Goal: Information Seeking & Learning: Learn about a topic

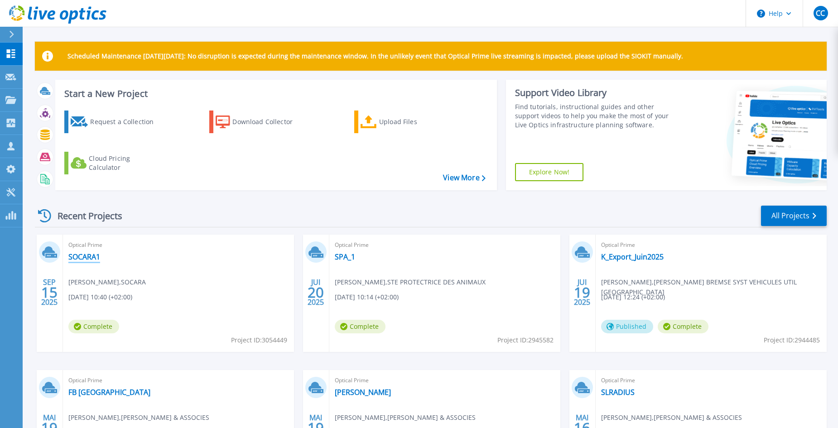
click at [91, 257] on link "SOCARA1" at bounding box center [84, 256] width 32 height 9
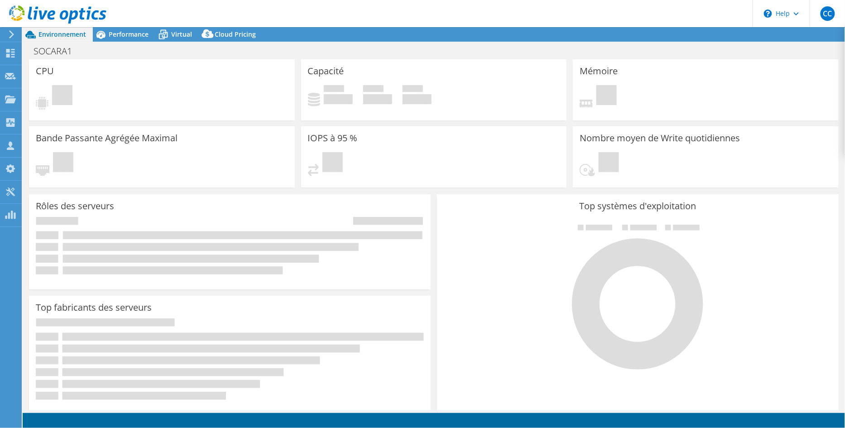
select select "USD"
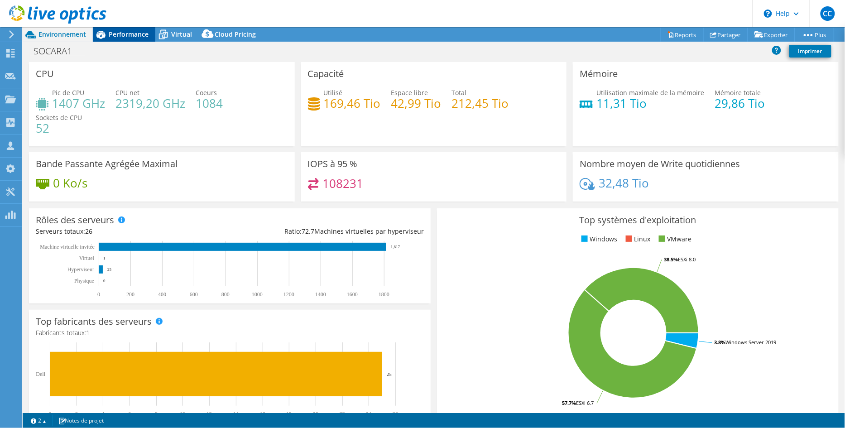
click at [130, 34] on span "Performance" at bounding box center [129, 34] width 40 height 9
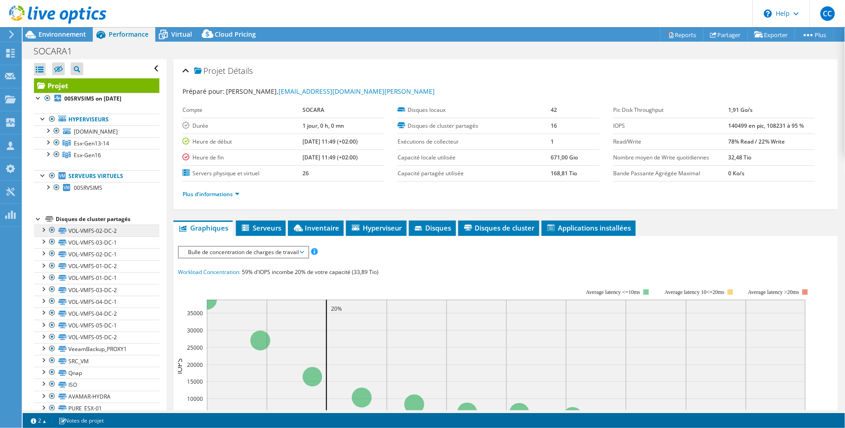
scroll to position [16, 0]
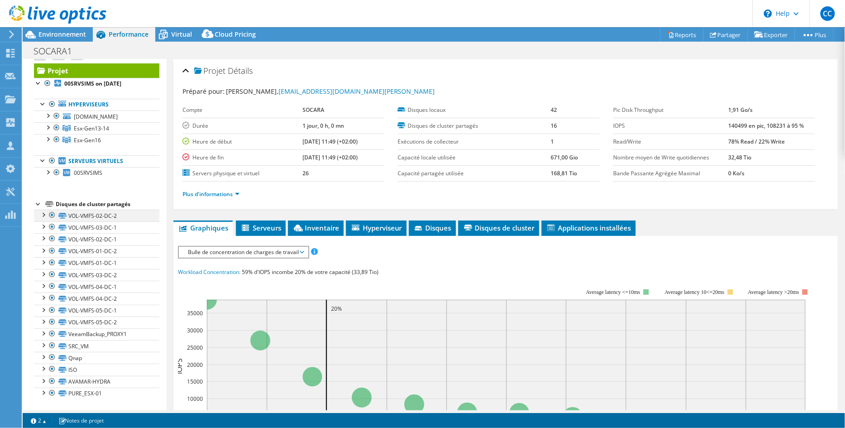
click at [45, 215] on div at bounding box center [42, 214] width 9 height 9
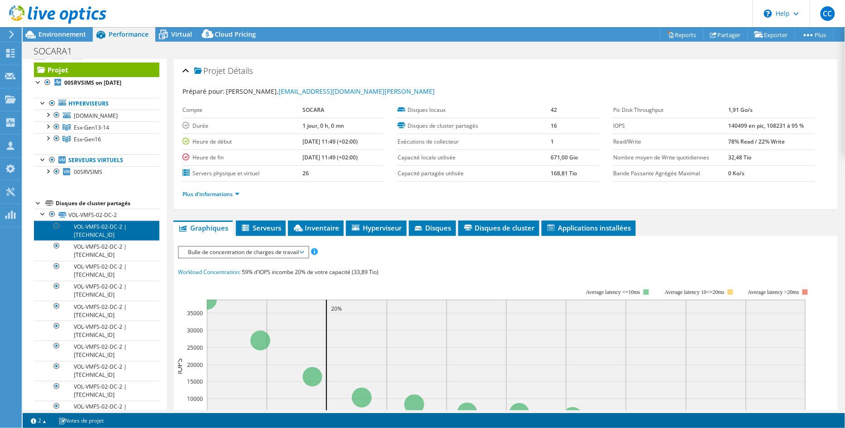
click at [102, 229] on link "VOL-VMFS-02-DC-2 | [TECHNICAL_ID]" at bounding box center [96, 231] width 125 height 20
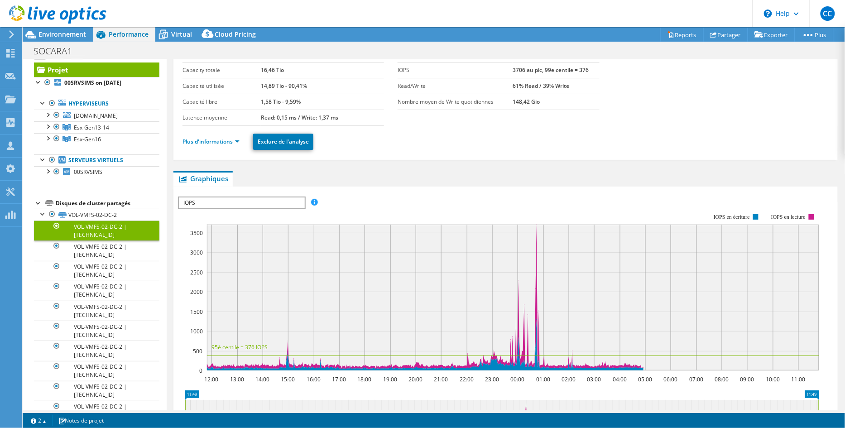
scroll to position [0, 0]
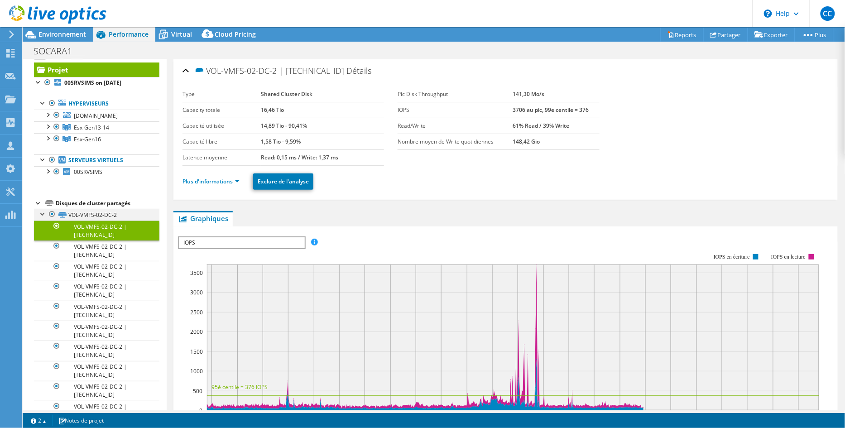
click at [40, 214] on div at bounding box center [42, 213] width 9 height 9
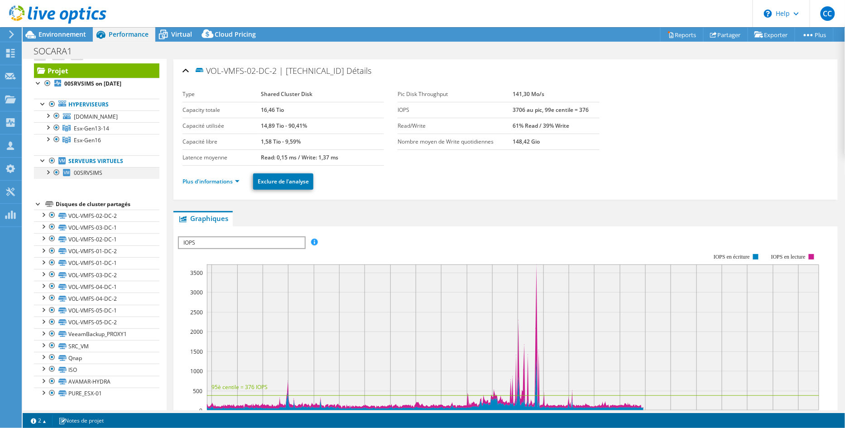
click at [49, 172] on div at bounding box center [47, 171] width 9 height 9
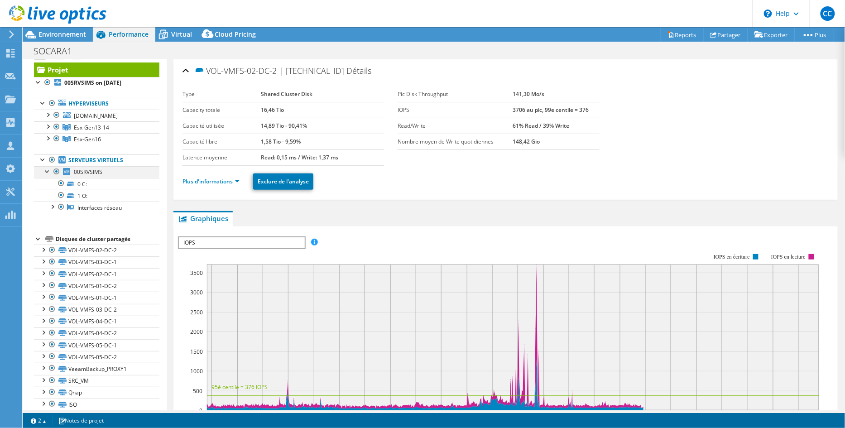
click at [49, 172] on div at bounding box center [47, 170] width 9 height 9
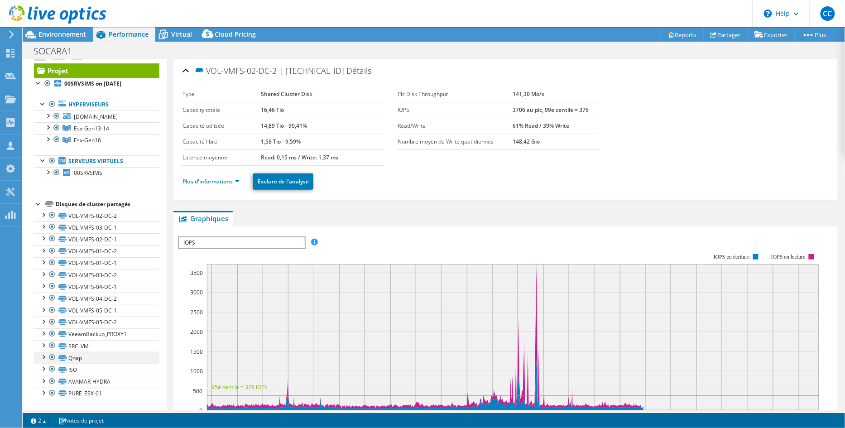
click at [44, 357] on div at bounding box center [42, 356] width 9 height 9
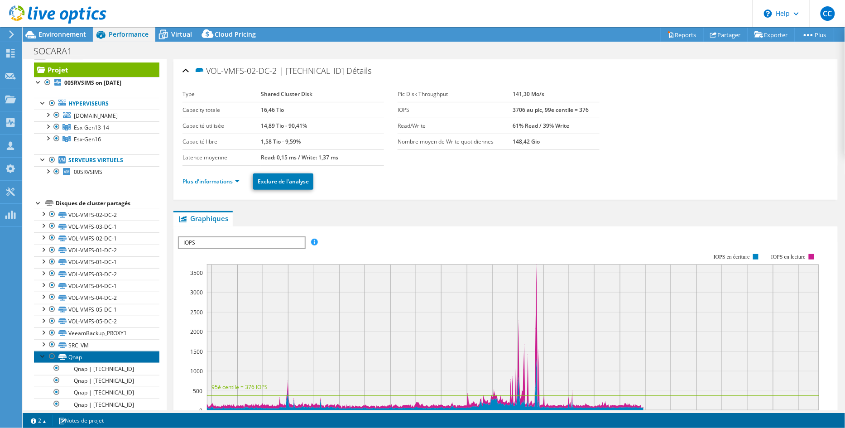
click at [73, 358] on link "Qnap" at bounding box center [96, 357] width 125 height 12
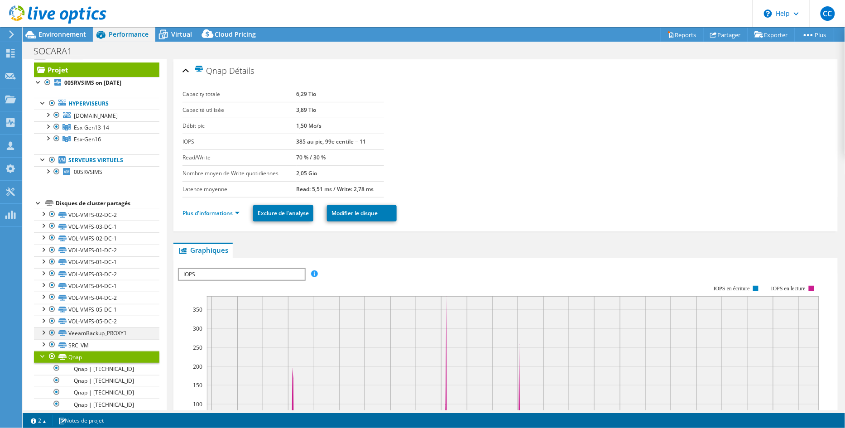
click at [45, 333] on div at bounding box center [42, 331] width 9 height 9
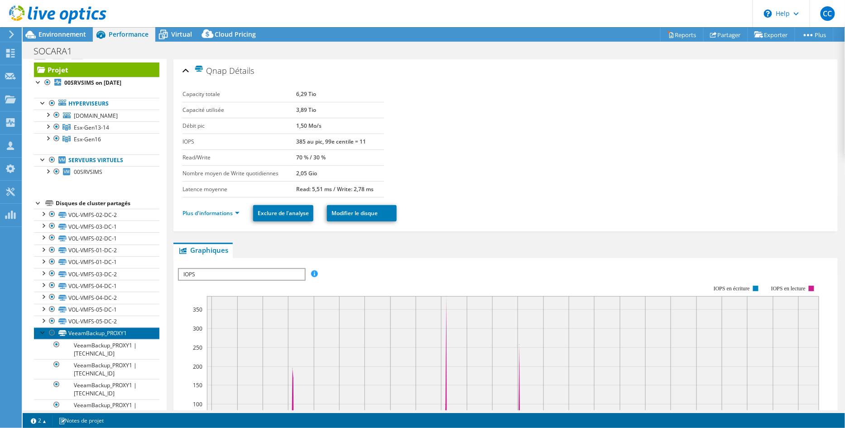
click at [73, 334] on link "VeeamBackup_PROXY1" at bounding box center [96, 333] width 125 height 12
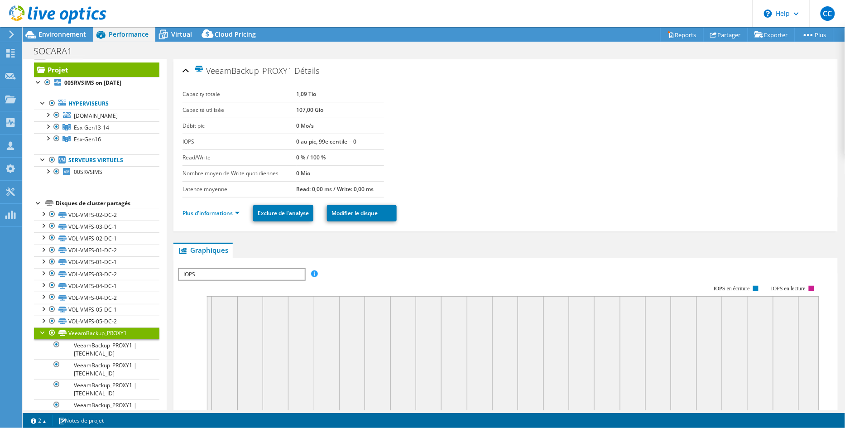
click at [42, 333] on div at bounding box center [42, 331] width 9 height 9
click at [68, 348] on link "SRC_VM" at bounding box center [96, 345] width 125 height 12
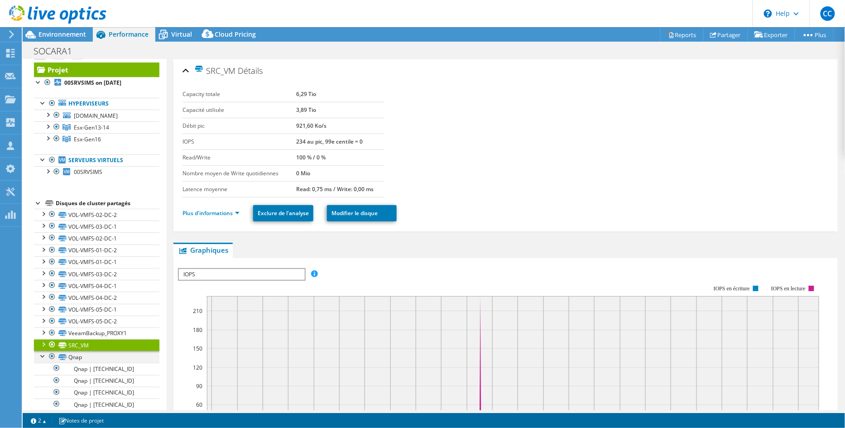
click at [38, 358] on div at bounding box center [42, 355] width 9 height 9
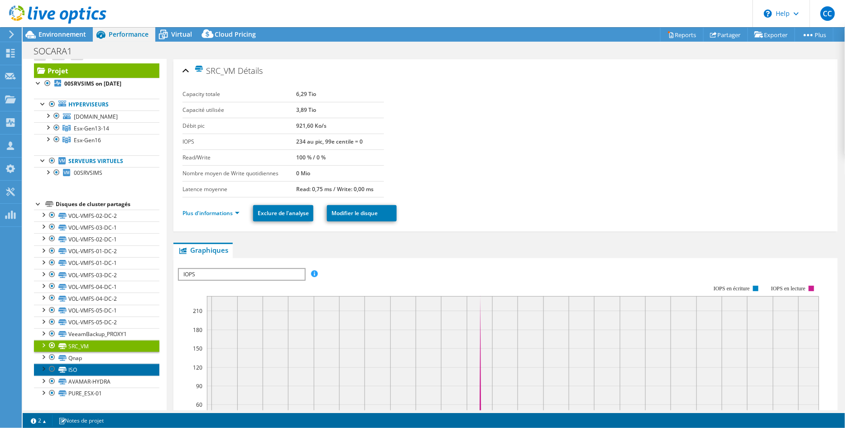
click at [69, 368] on link "ISO" at bounding box center [96, 370] width 125 height 12
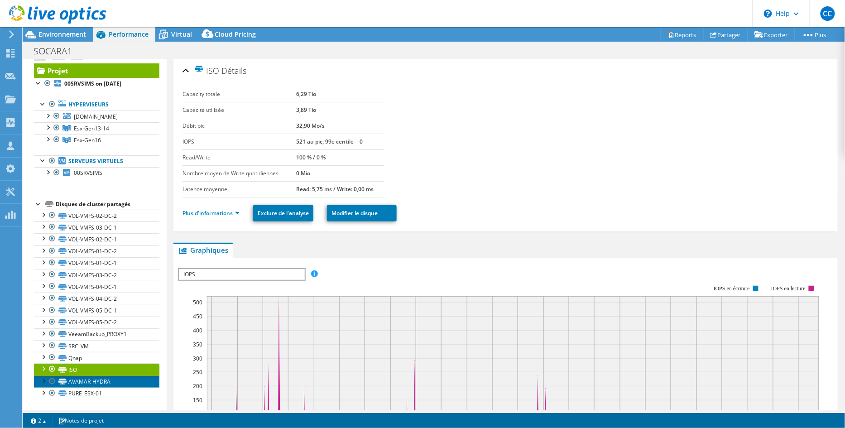
click at [91, 381] on link "AVAMAR-HYDRA" at bounding box center [96, 382] width 125 height 12
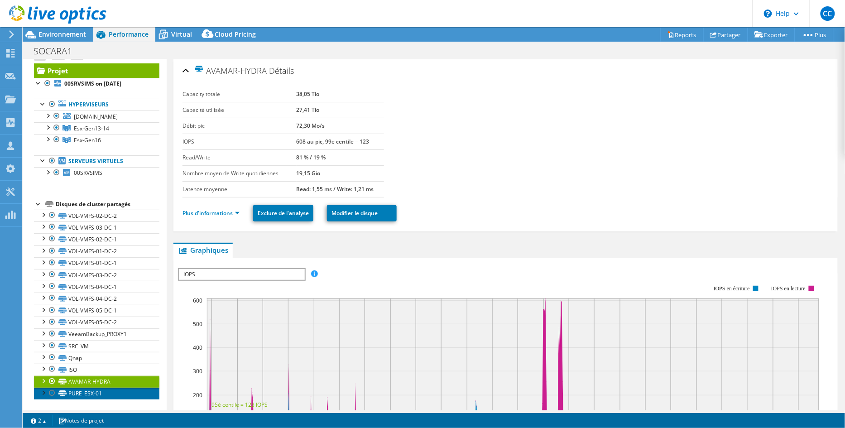
click at [87, 393] on link "PURE_ESX-01" at bounding box center [96, 394] width 125 height 12
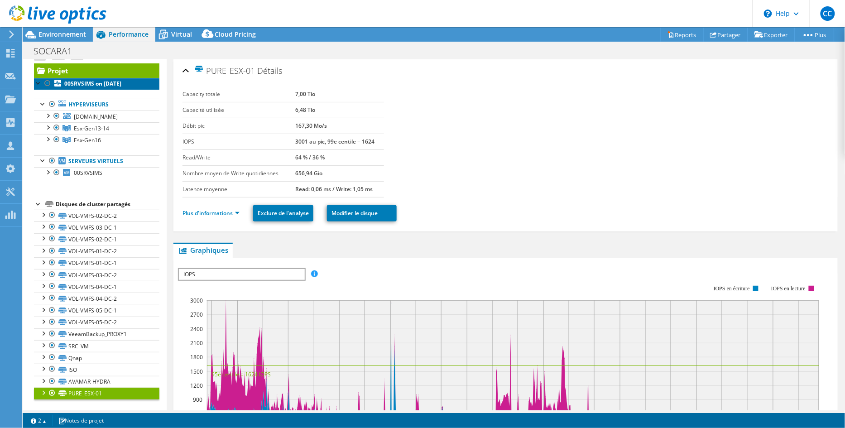
click at [83, 85] on b "00SRVSIMS on [DATE]" at bounding box center [92, 84] width 57 height 8
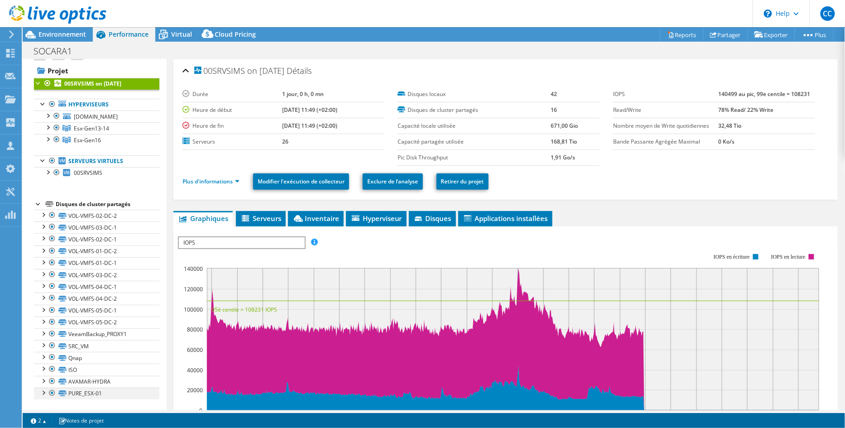
click at [51, 394] on div at bounding box center [52, 393] width 9 height 11
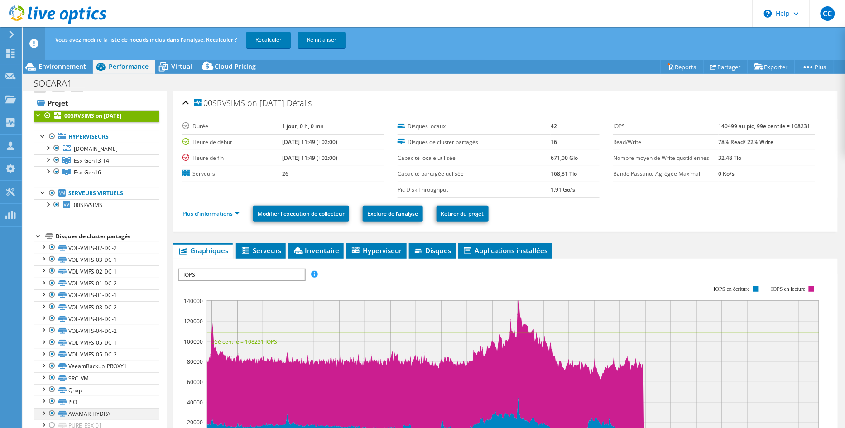
click at [53, 412] on div at bounding box center [52, 413] width 9 height 11
click at [52, 403] on div at bounding box center [52, 401] width 9 height 11
click at [51, 390] on div at bounding box center [52, 389] width 9 height 11
click at [52, 364] on div at bounding box center [52, 366] width 9 height 11
click at [272, 39] on link "Recalculer" at bounding box center [268, 40] width 44 height 16
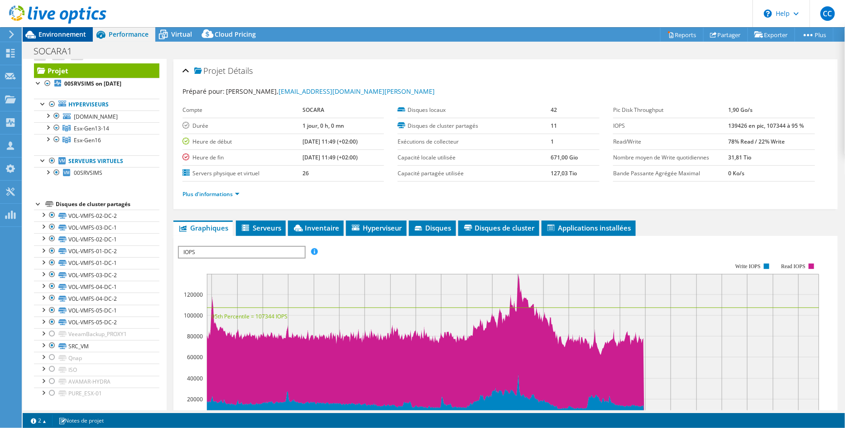
click at [63, 36] on span "Environnement" at bounding box center [62, 34] width 48 height 9
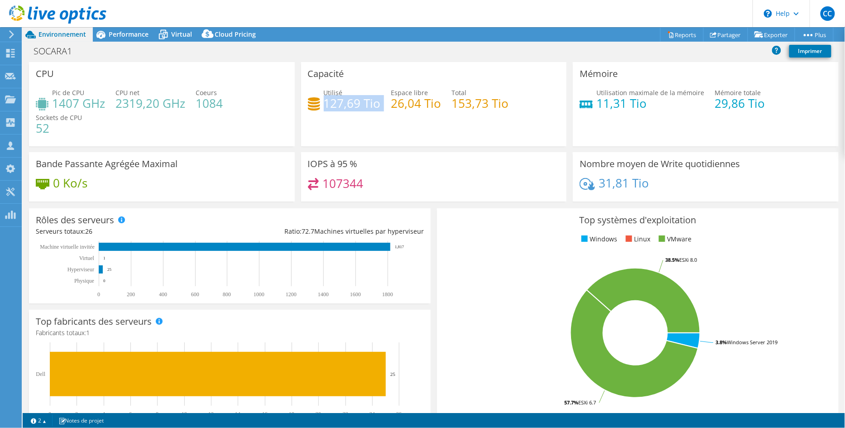
drag, startPoint x: 323, startPoint y: 102, endPoint x: 379, endPoint y: 101, distance: 55.7
click at [379, 101] on div "Utilisé 127,69 Tio Espace libre 26,04 Tio Total 153,73 Tio" at bounding box center [434, 102] width 252 height 29
click at [132, 36] on span "Performance" at bounding box center [129, 34] width 40 height 9
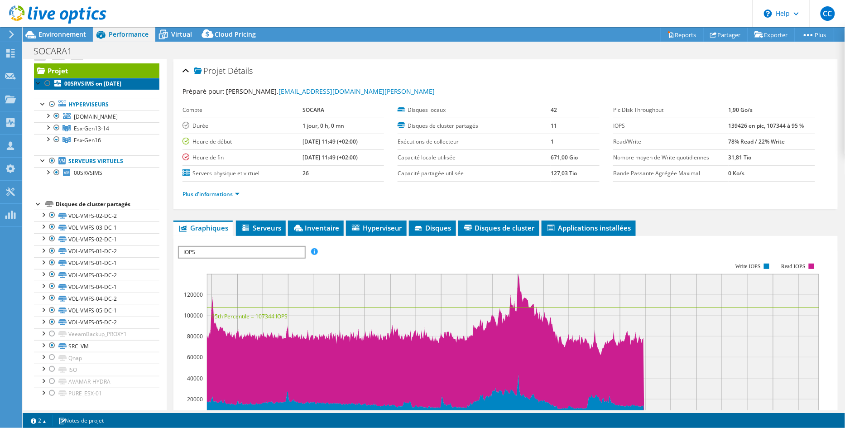
click at [79, 85] on b "00SRVSIMS on [DATE]" at bounding box center [92, 84] width 57 height 8
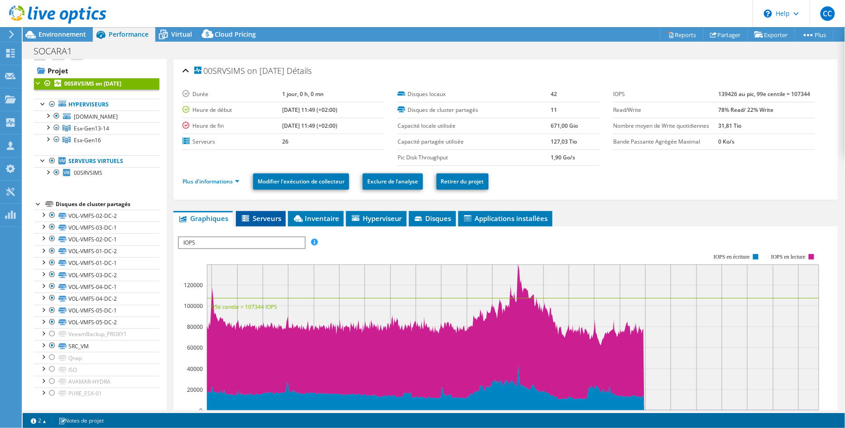
click at [261, 216] on span "Serveurs" at bounding box center [261, 218] width 41 height 9
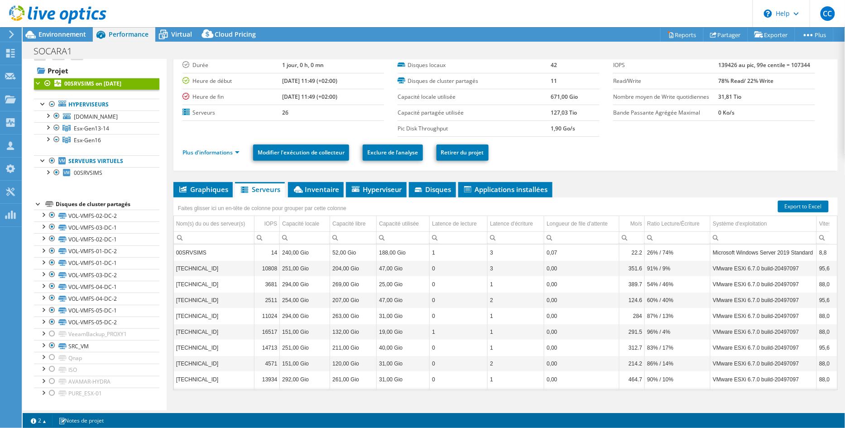
scroll to position [43, 0]
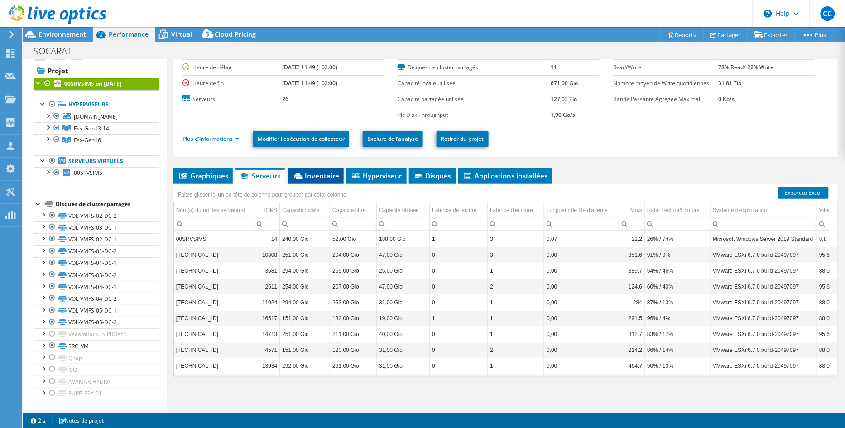
click at [308, 176] on span "Inventaire" at bounding box center [316, 175] width 47 height 9
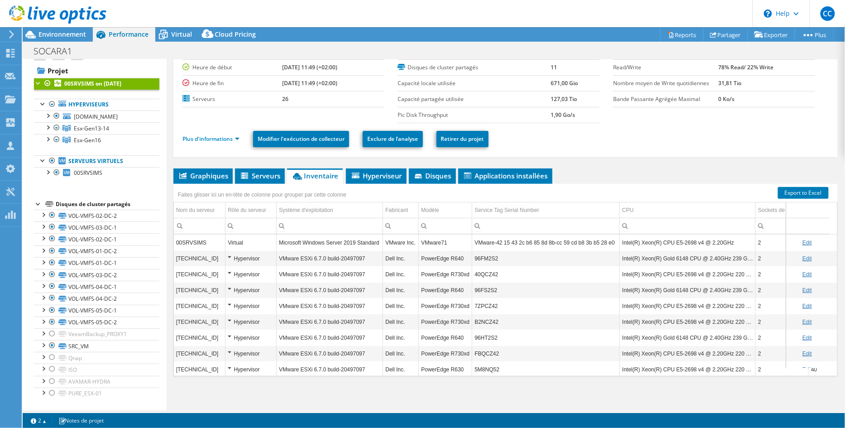
scroll to position [0, 0]
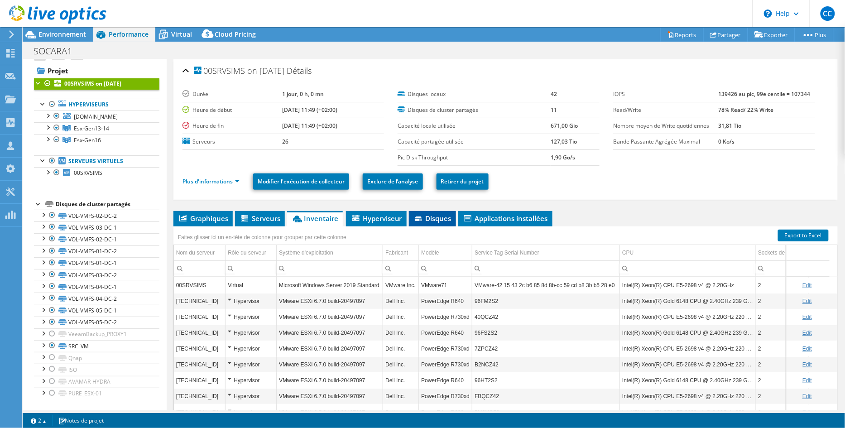
click at [435, 217] on span "Disques" at bounding box center [433, 218] width 38 height 9
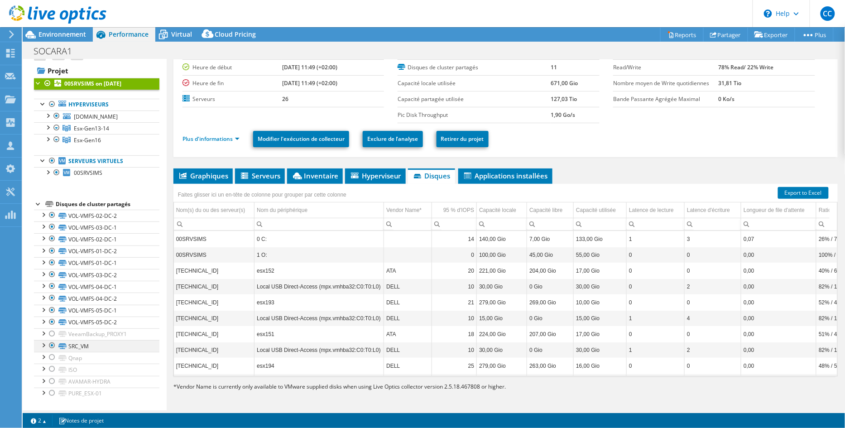
click at [50, 345] on div at bounding box center [52, 345] width 9 height 11
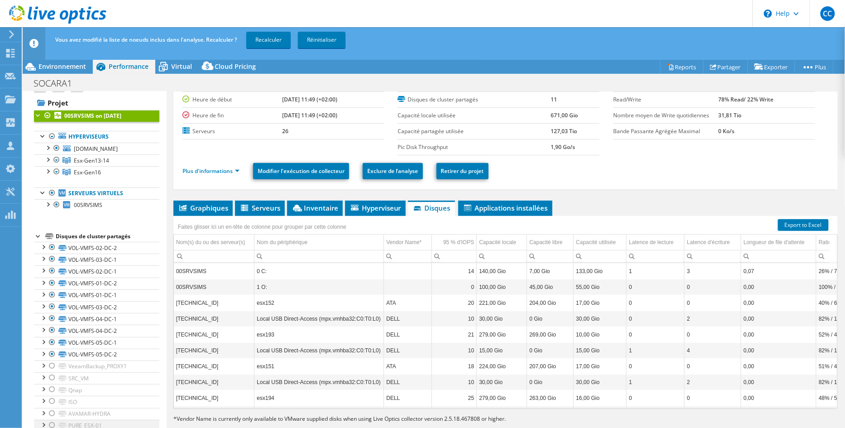
click at [51, 426] on div at bounding box center [52, 425] width 9 height 11
click at [274, 40] on link "Recalculer" at bounding box center [268, 40] width 44 height 16
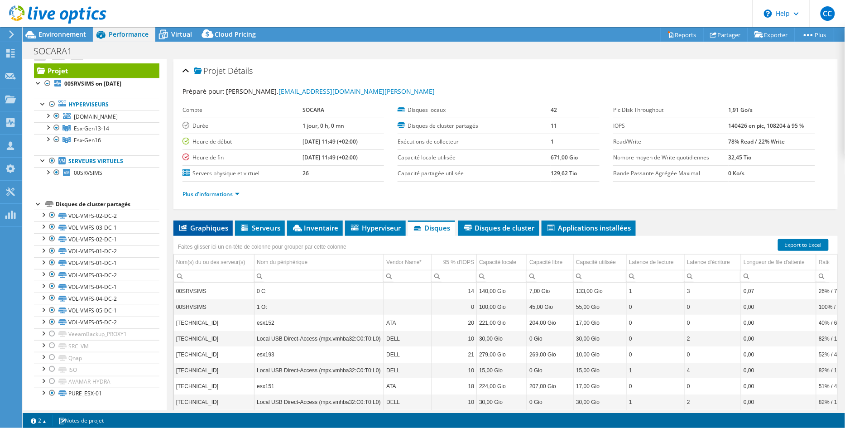
click at [214, 230] on span "Graphiques" at bounding box center [203, 227] width 50 height 9
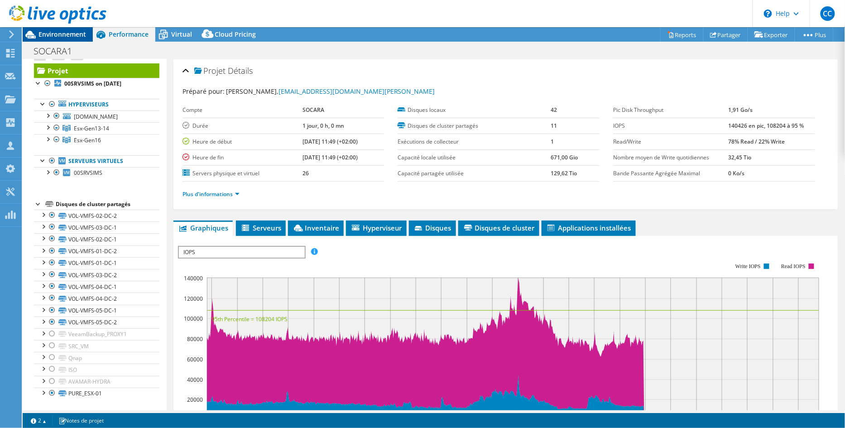
click at [54, 35] on span "Environnement" at bounding box center [62, 34] width 48 height 9
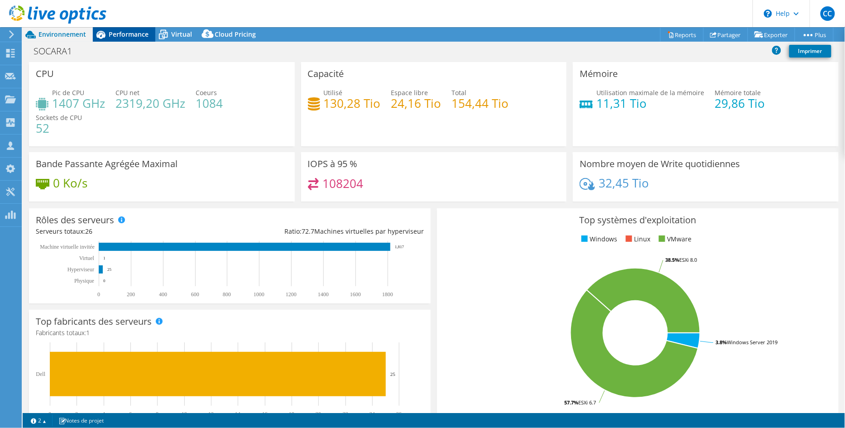
click at [131, 34] on span "Performance" at bounding box center [129, 34] width 40 height 9
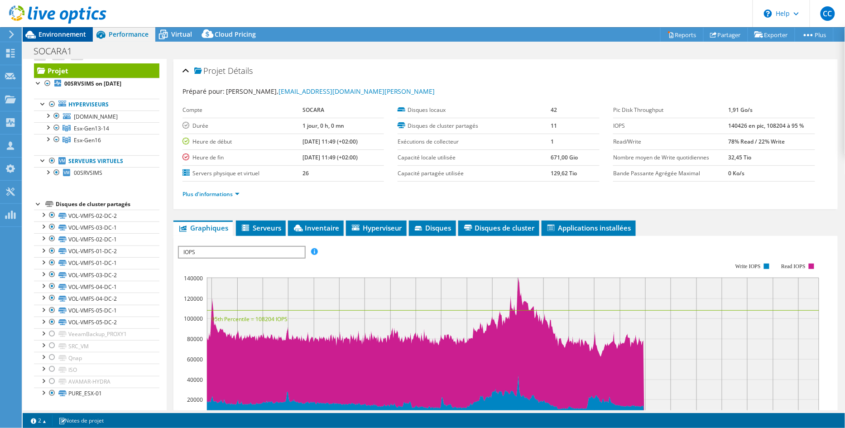
click at [75, 34] on span "Environnement" at bounding box center [62, 34] width 48 height 9
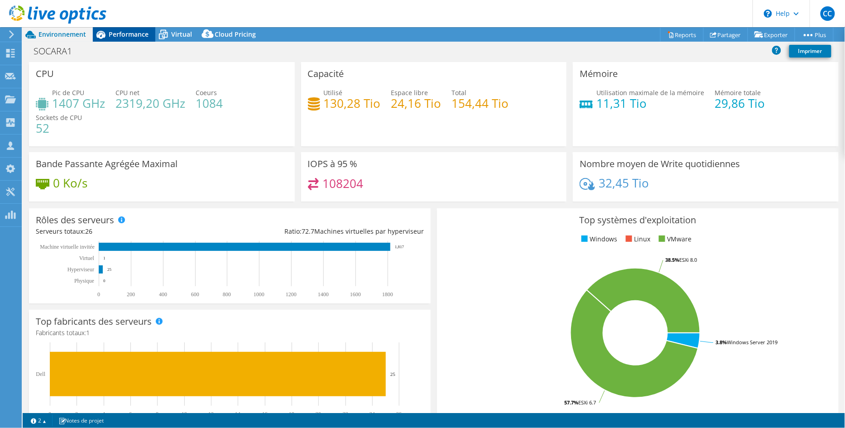
click at [130, 35] on span "Performance" at bounding box center [129, 34] width 40 height 9
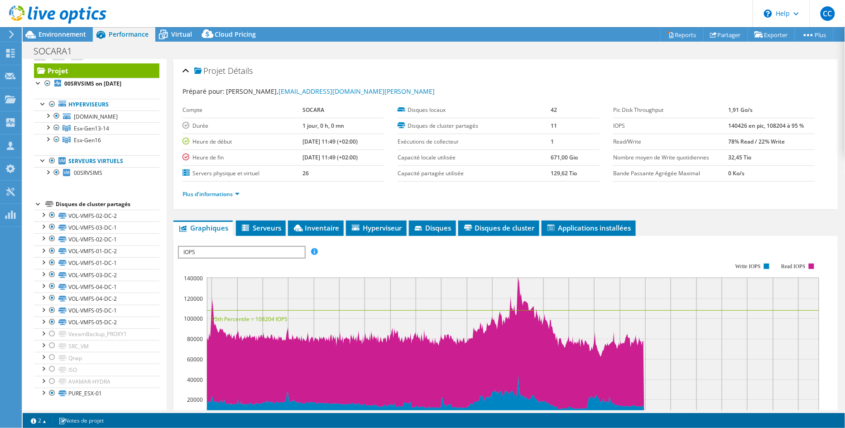
click at [130, 35] on span "Performance" at bounding box center [129, 34] width 40 height 9
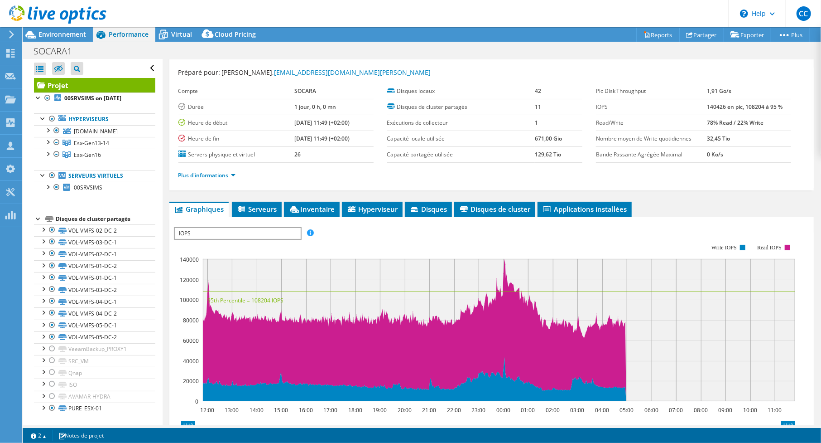
scroll to position [16, 0]
